Goal: Task Accomplishment & Management: Use online tool/utility

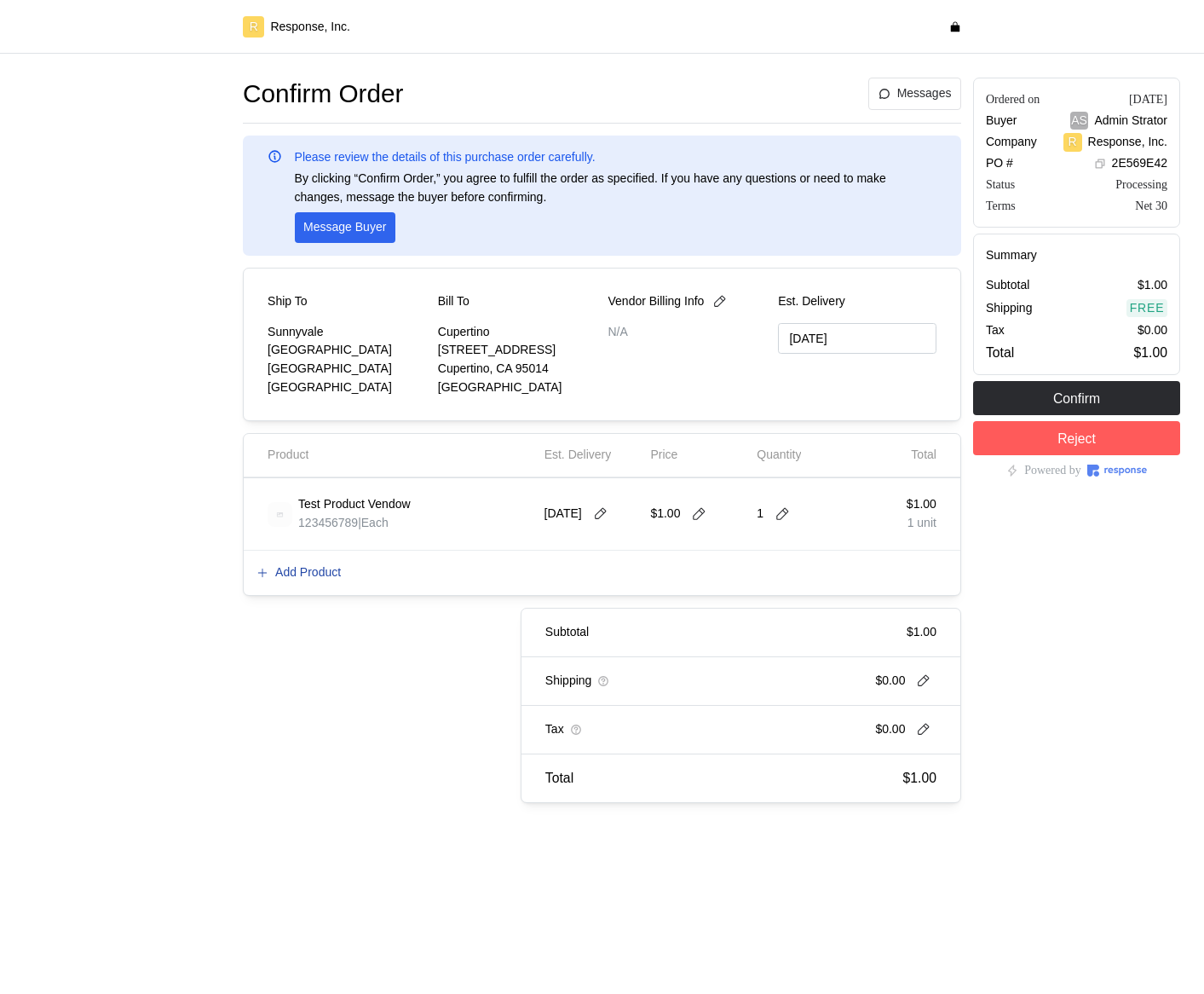
click at [324, 575] on p "Add Product" at bounding box center [308, 572] width 66 height 18
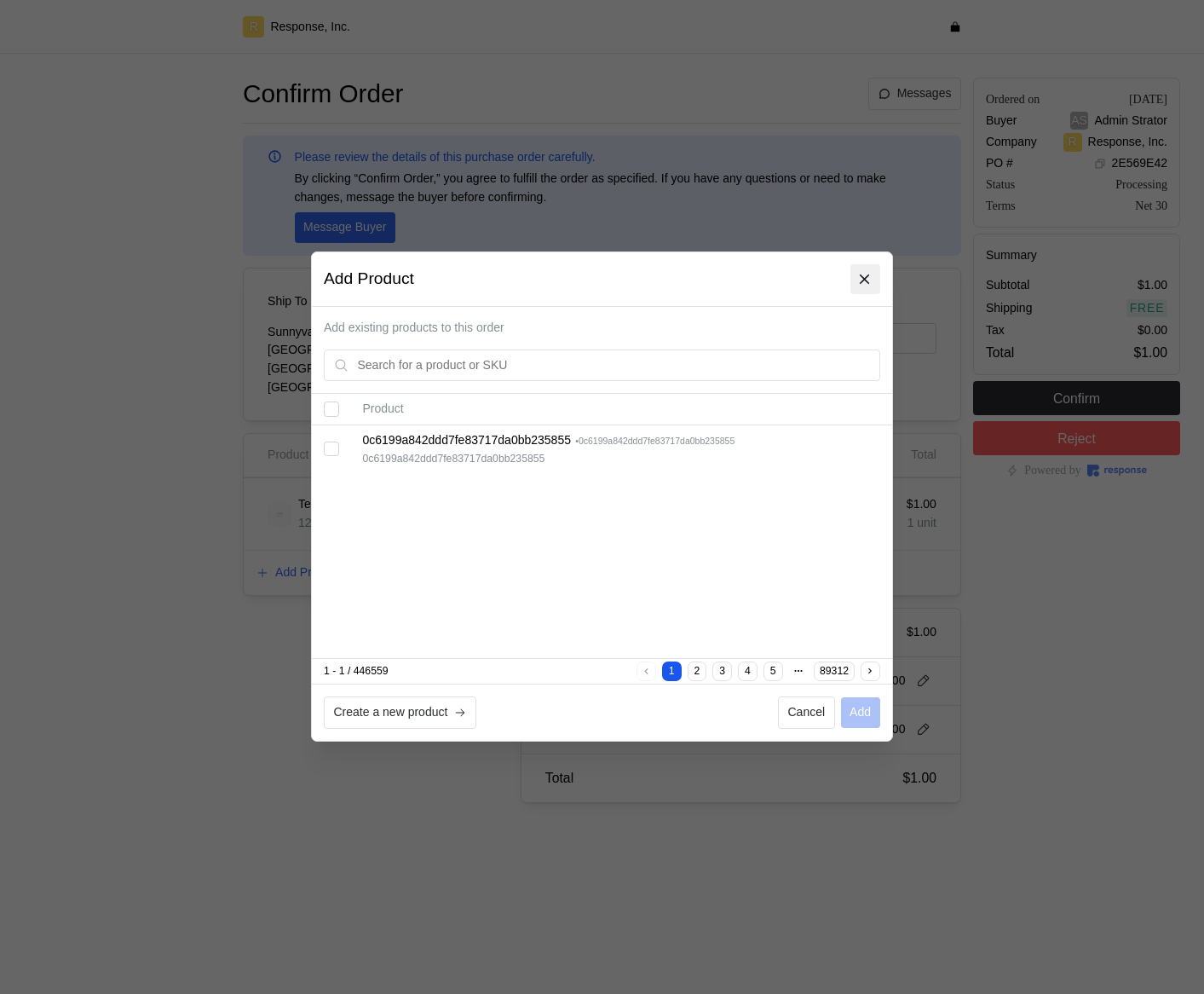
click at [861, 277] on icon at bounding box center [866, 280] width 16 height 16
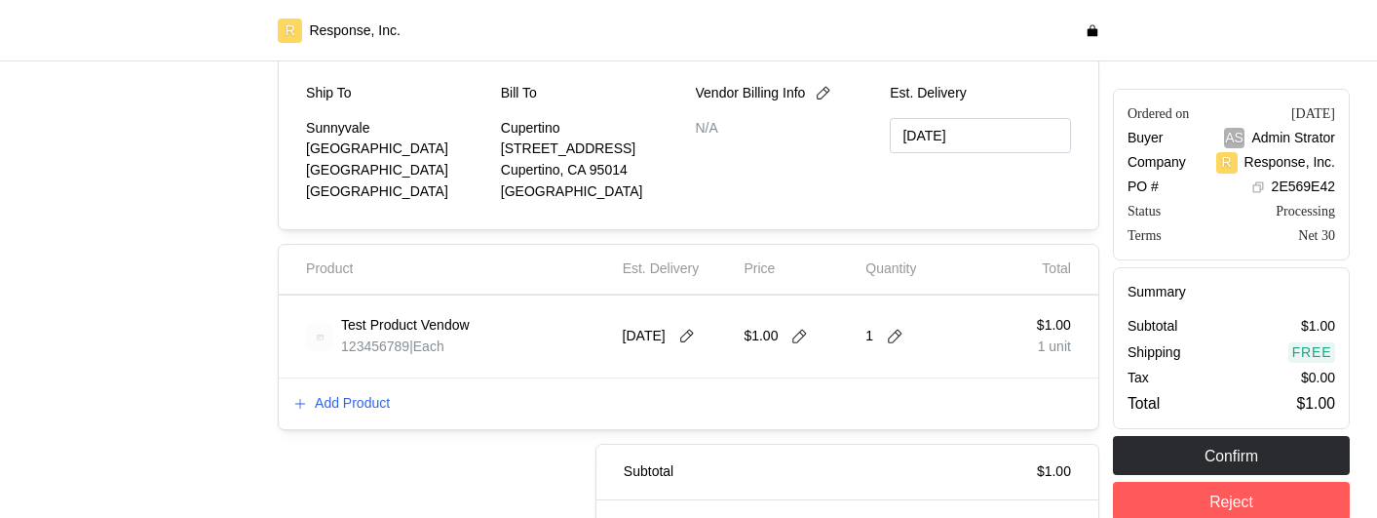
scroll to position [369, 0]
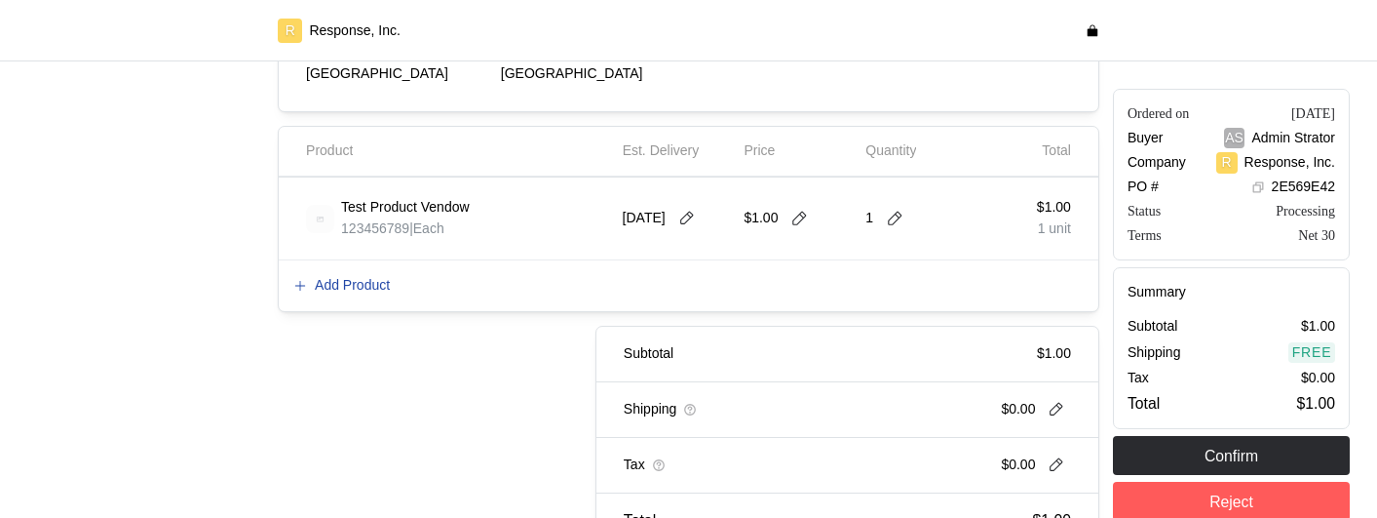
click at [353, 290] on p "Add Product" at bounding box center [352, 285] width 75 height 21
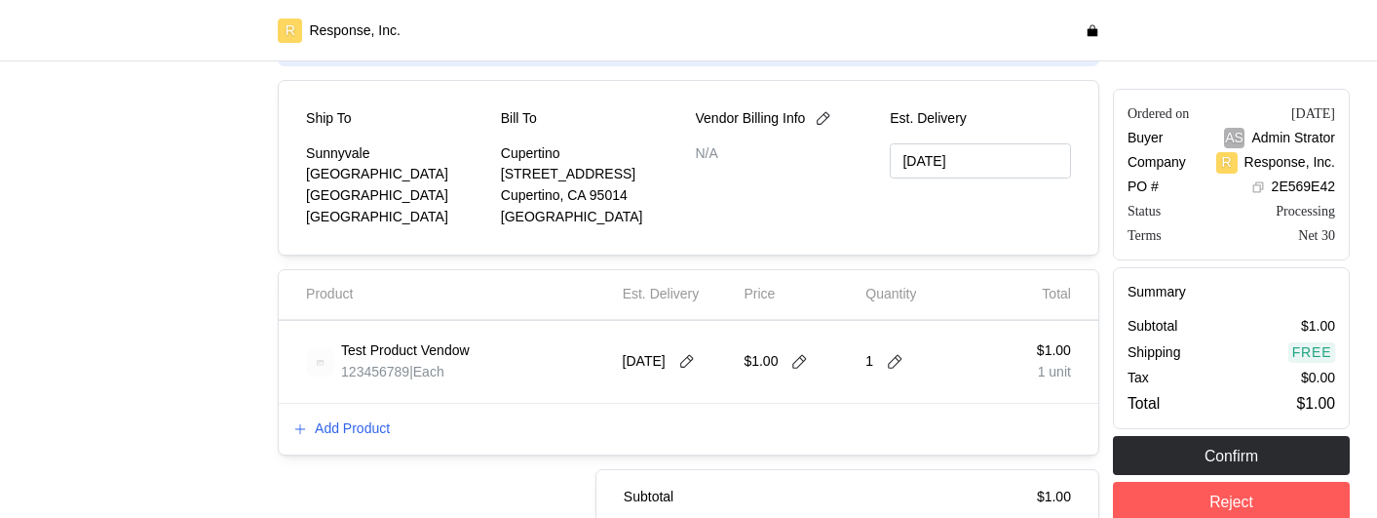
scroll to position [240, 0]
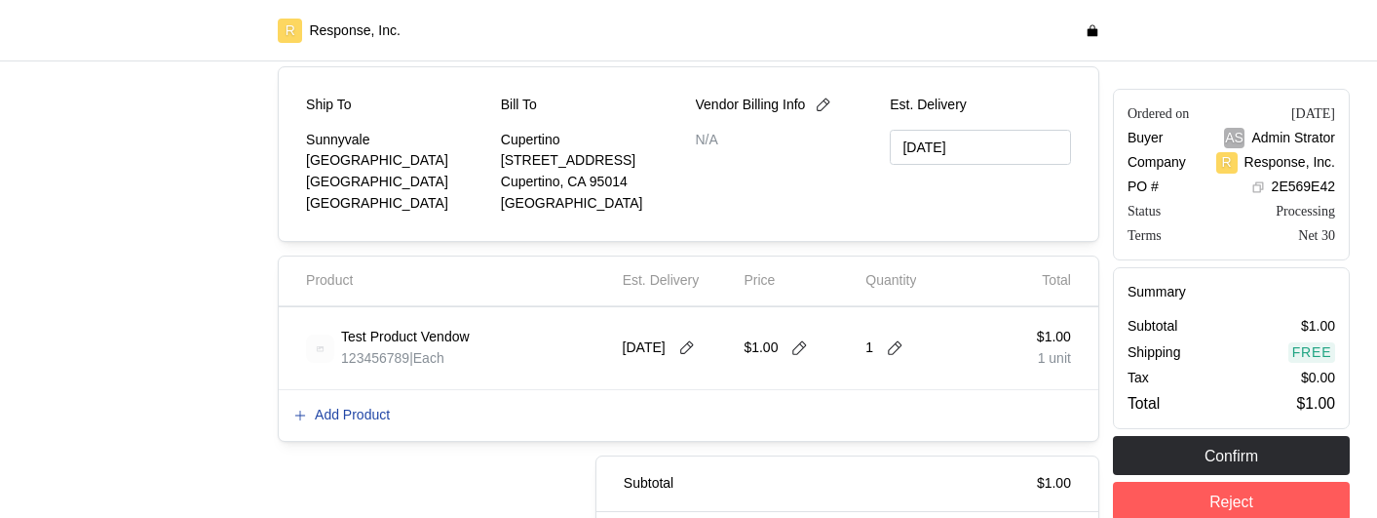
click at [358, 421] on p "Add Product" at bounding box center [352, 415] width 75 height 21
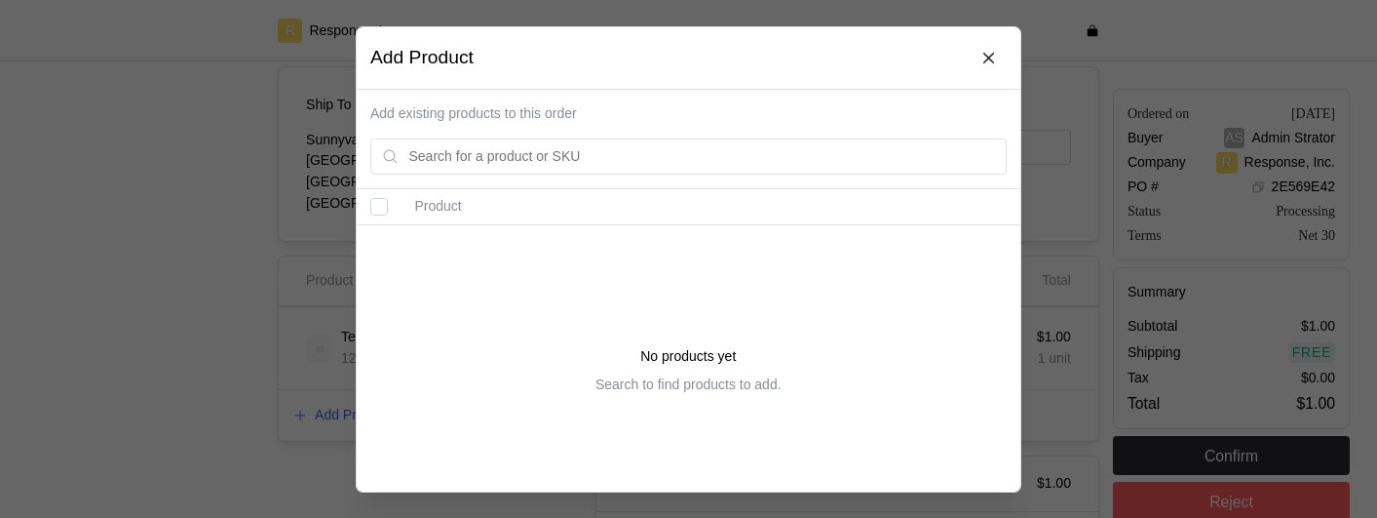
click at [298, 231] on div at bounding box center [688, 259] width 1377 height 518
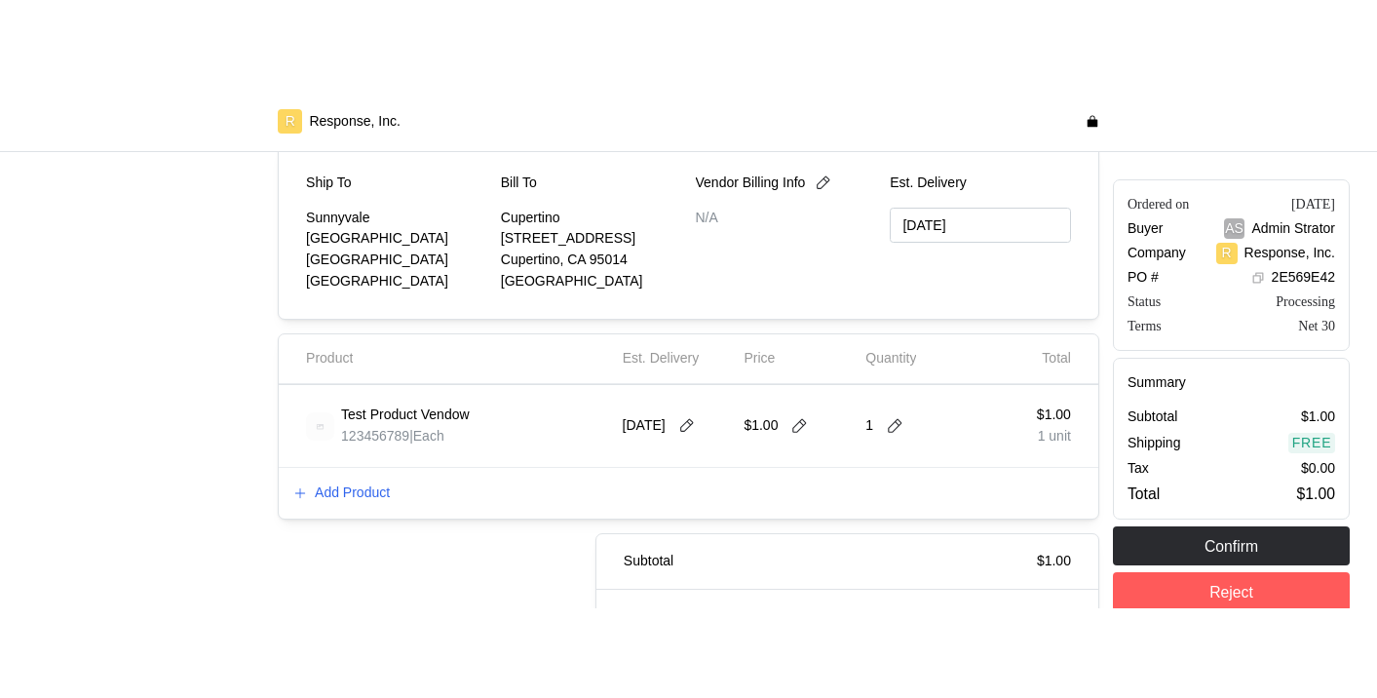
scroll to position [266, 0]
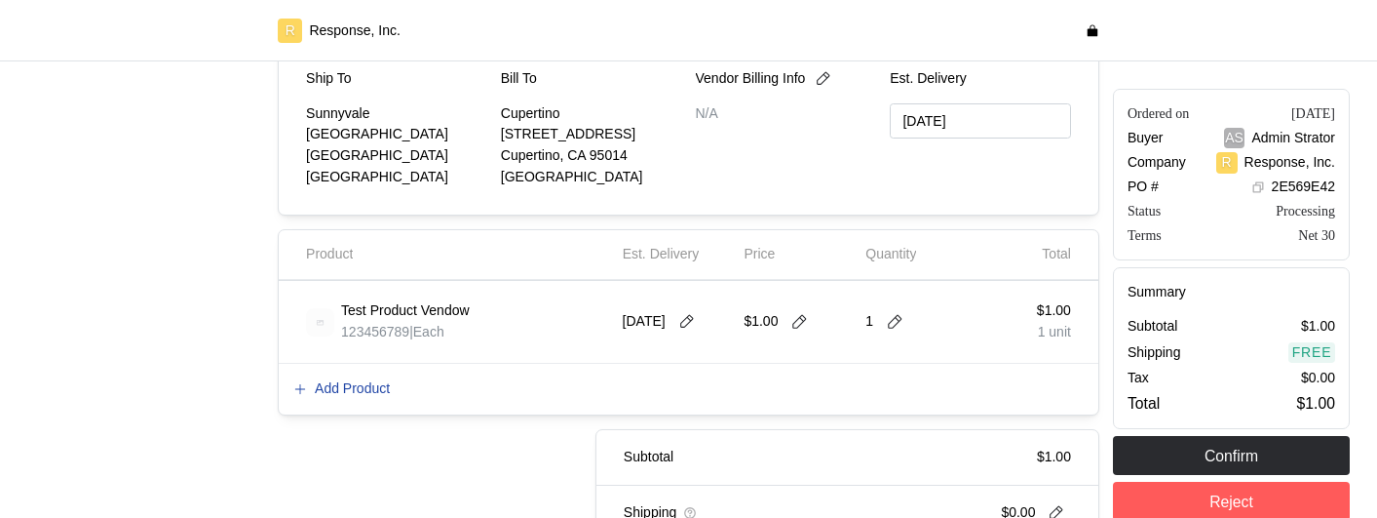
click at [357, 388] on p "Add Product" at bounding box center [352, 388] width 75 height 21
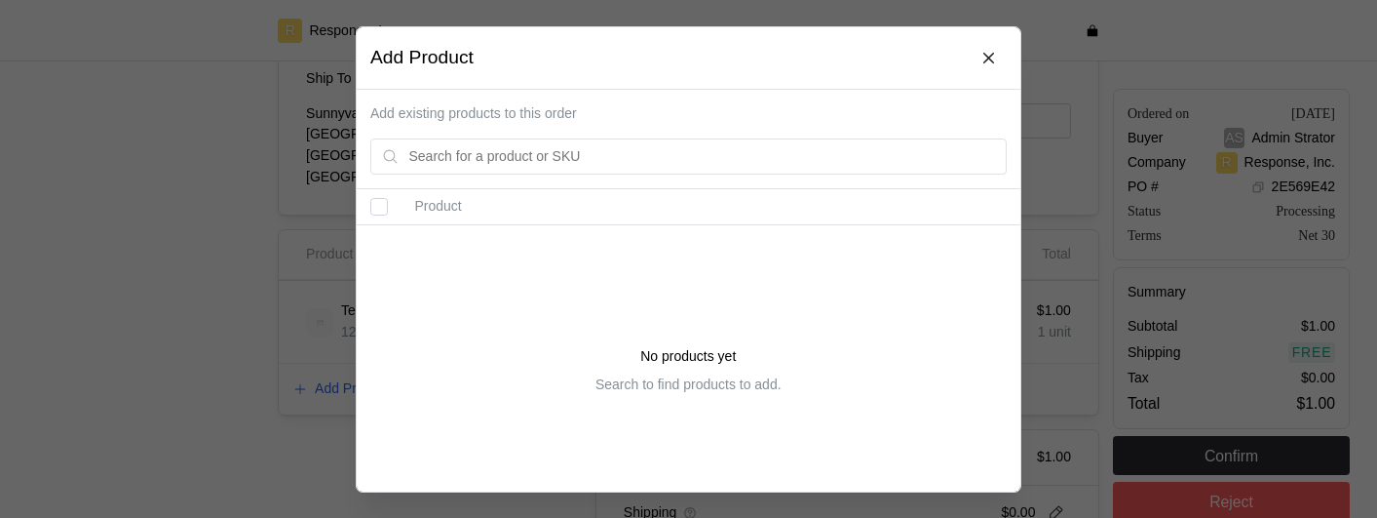
click at [190, 327] on div at bounding box center [688, 259] width 1377 height 518
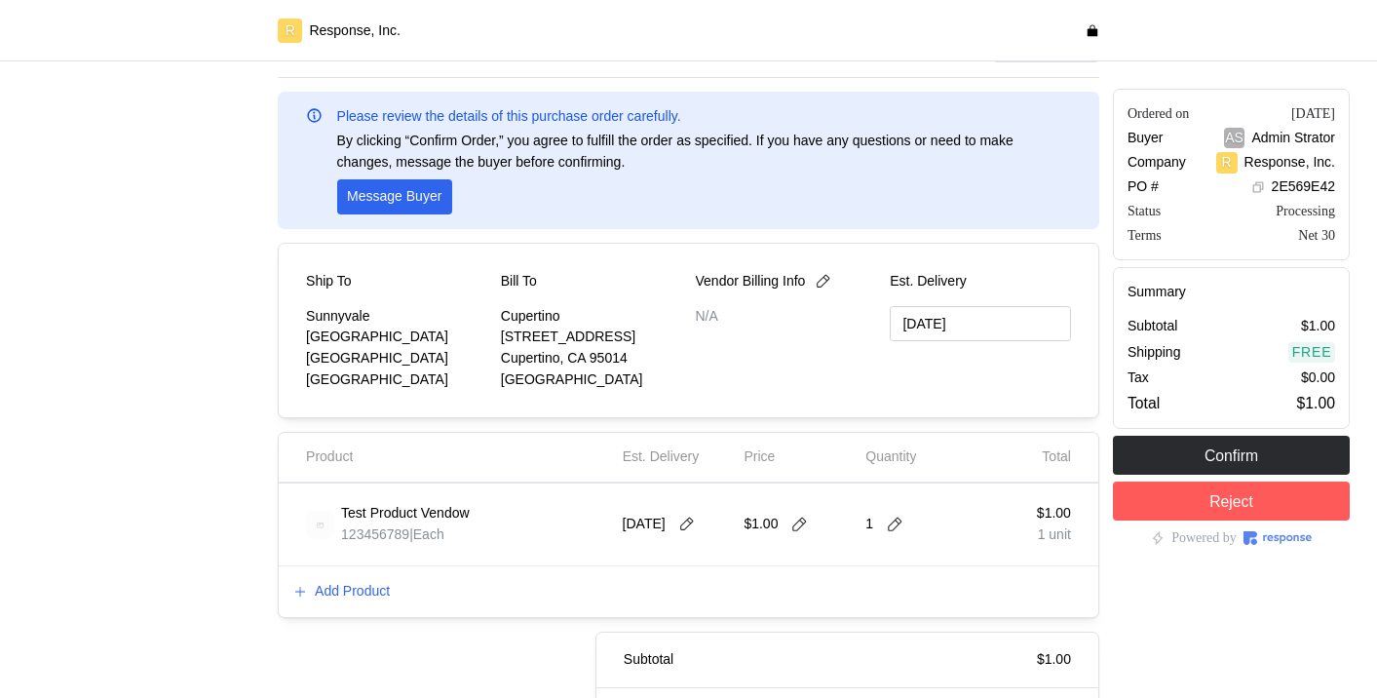
scroll to position [96, 0]
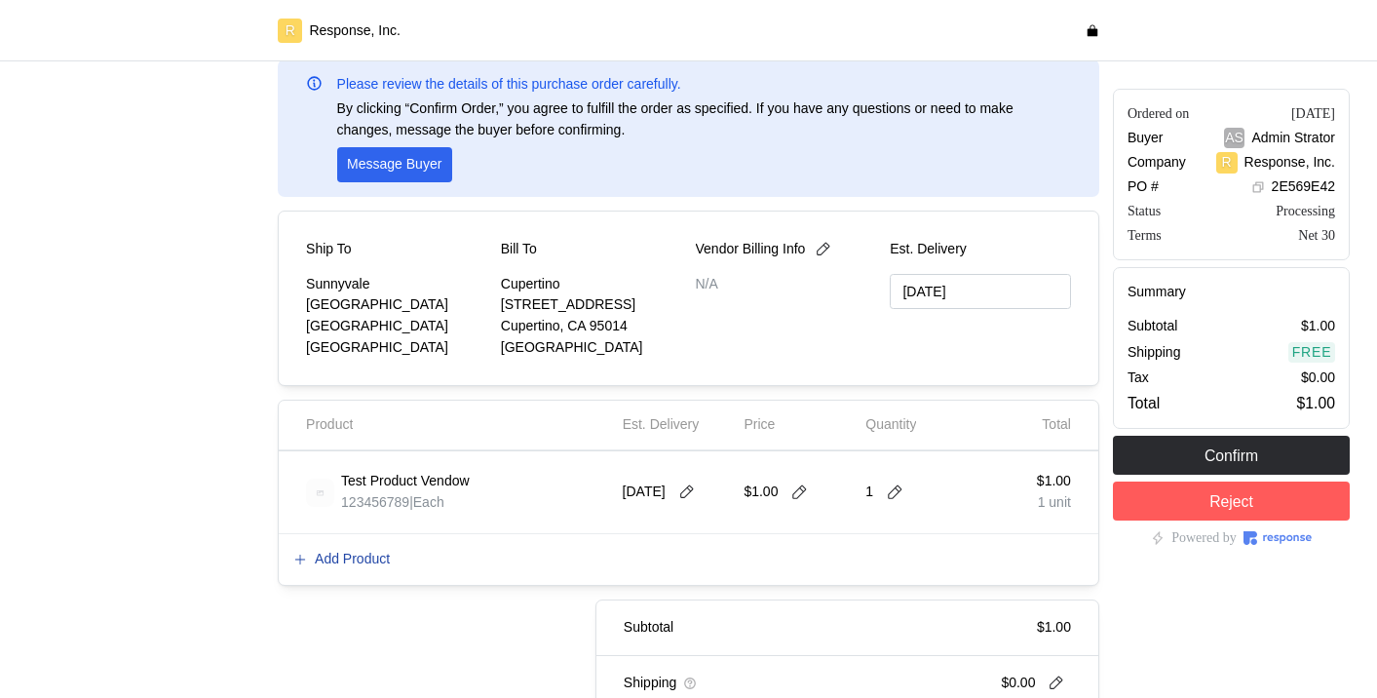
click at [361, 517] on p "Add Product" at bounding box center [352, 559] width 75 height 21
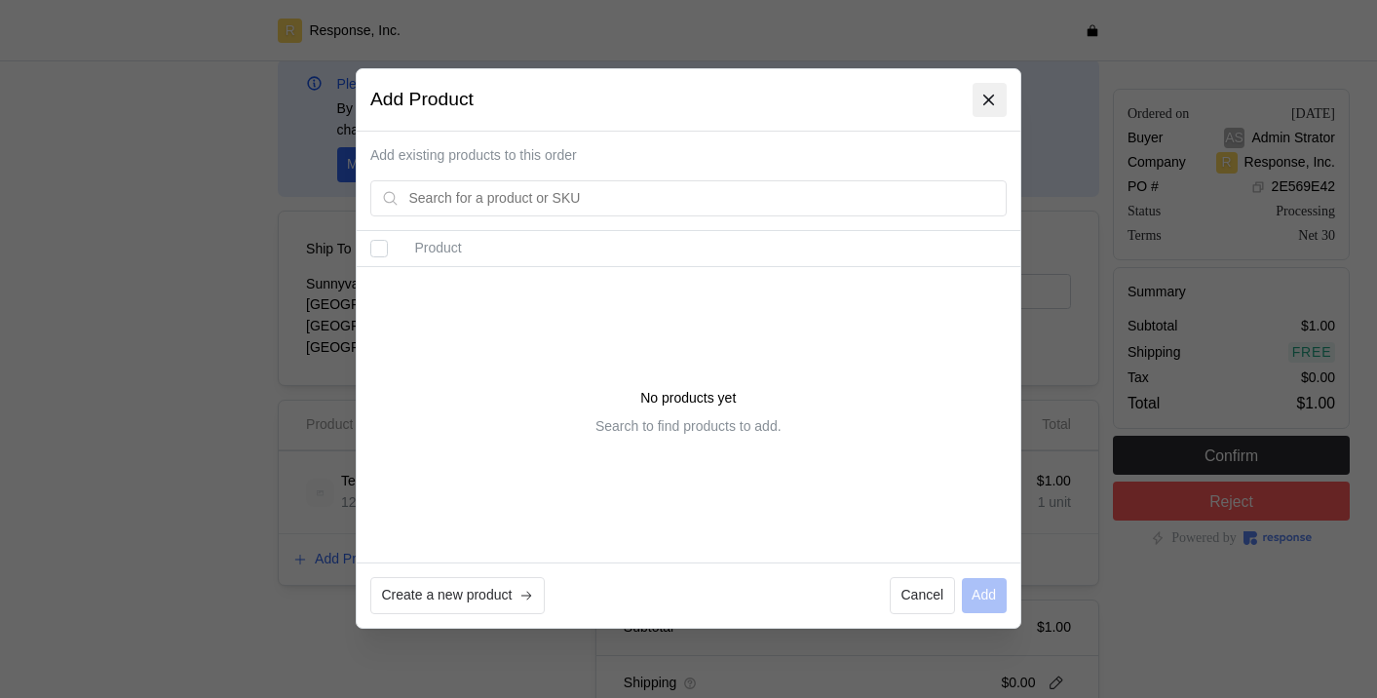
click at [991, 97] on icon at bounding box center [990, 100] width 11 height 11
